Goal: Information Seeking & Learning: Learn about a topic

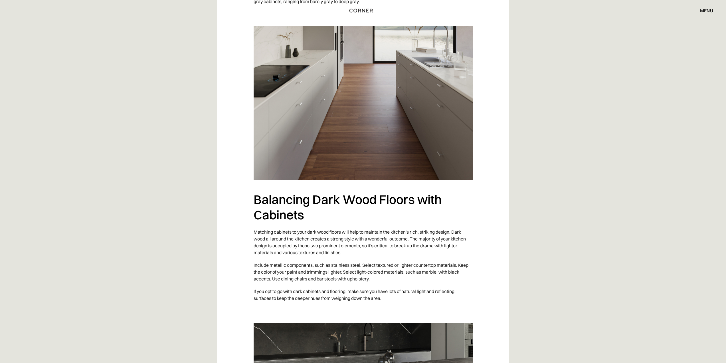
scroll to position [856, 0]
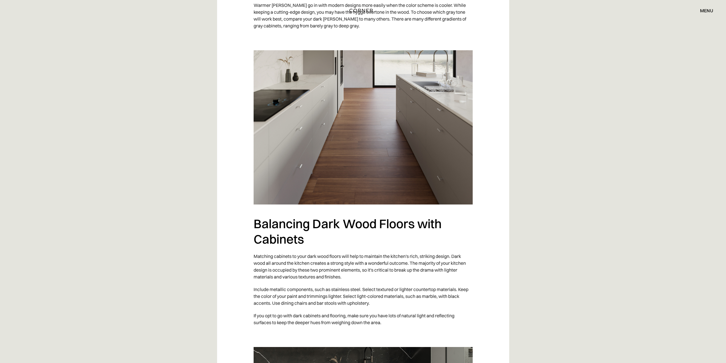
click at [326, 179] on img at bounding box center [363, 127] width 219 height 154
drag, startPoint x: 254, startPoint y: 288, endPoint x: 457, endPoint y: 289, distance: 202.8
click at [457, 289] on p "Include metallic components, such as stainless steel. Select textured or lighte…" at bounding box center [363, 296] width 219 height 26
click at [274, 316] on p "If you opt to go with dark cabinets and flooring, make sure you have lots of na…" at bounding box center [363, 318] width 219 height 19
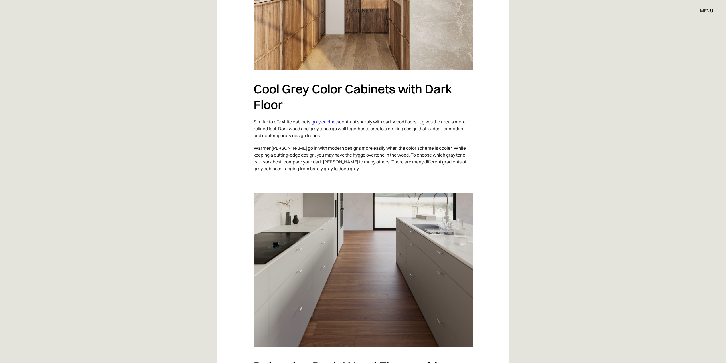
scroll to position [685, 0]
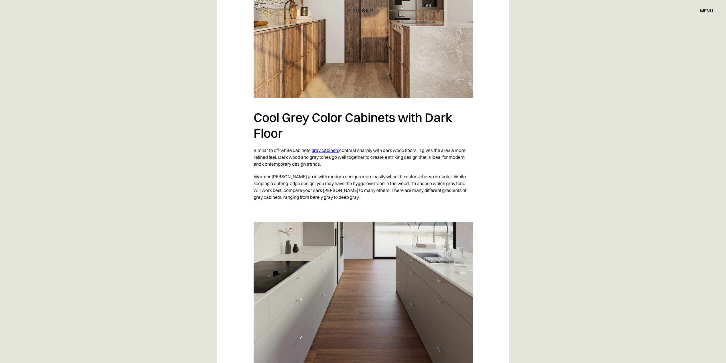
click at [327, 150] on link "gray cabinets" at bounding box center [326, 150] width 28 height 6
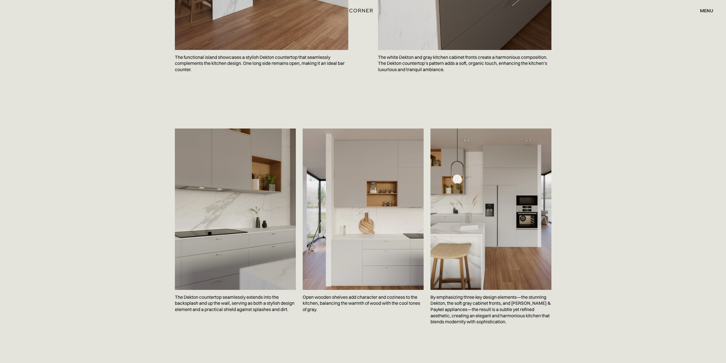
scroll to position [1027, 0]
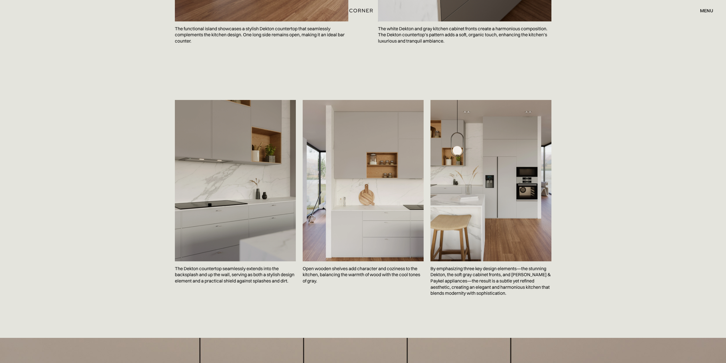
click at [241, 184] on img at bounding box center [235, 180] width 121 height 161
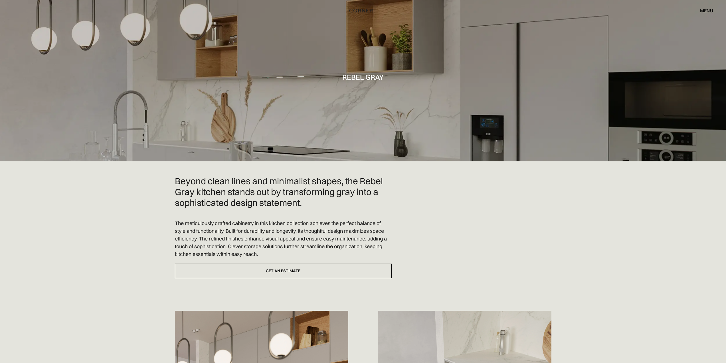
scroll to position [0, 0]
